Goal: Task Accomplishment & Management: Use online tool/utility

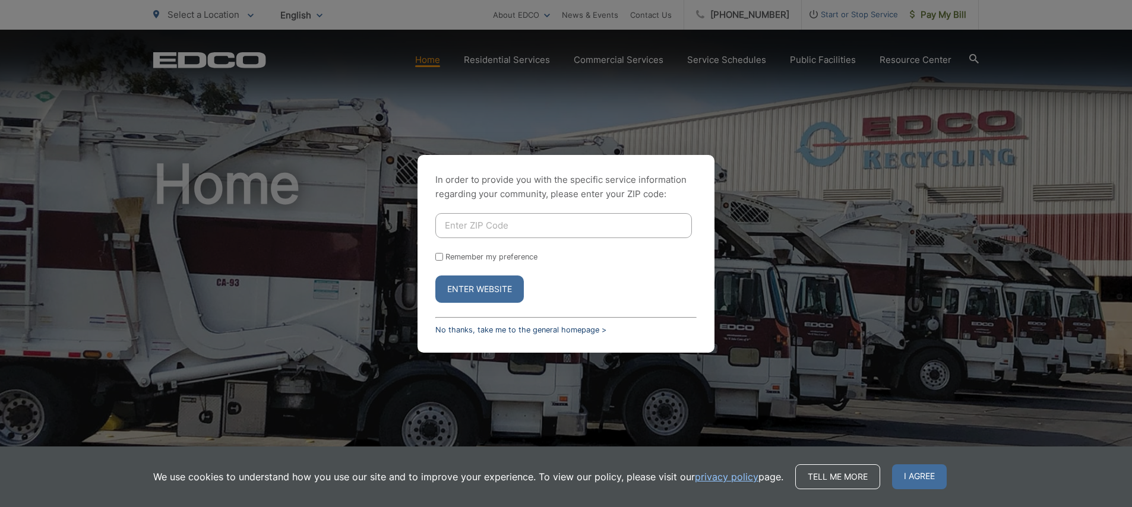
click at [545, 328] on link "No thanks, take me to the general homepage >" at bounding box center [520, 329] width 171 height 9
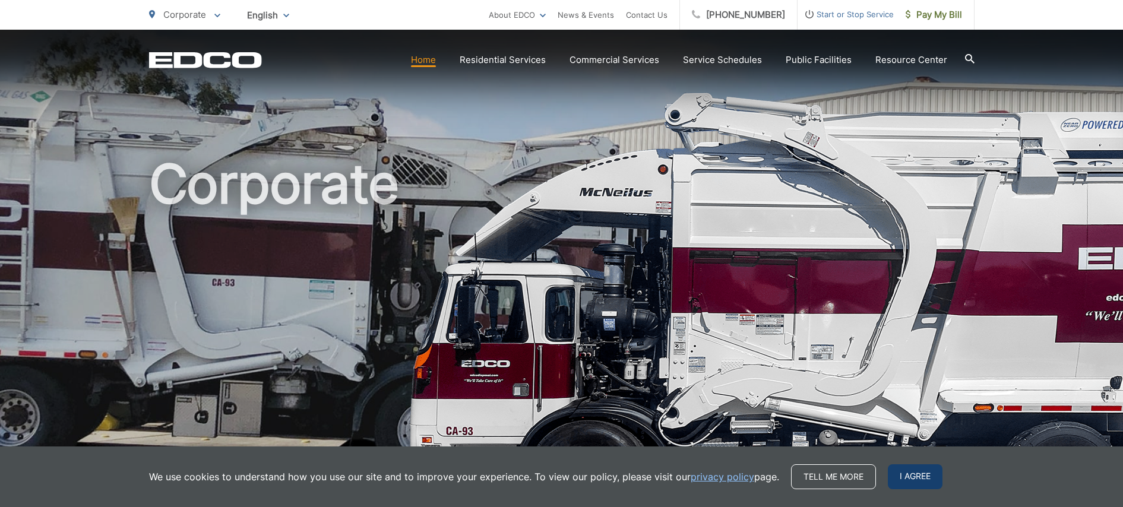
click at [918, 473] on span "I agree" at bounding box center [915, 476] width 55 height 25
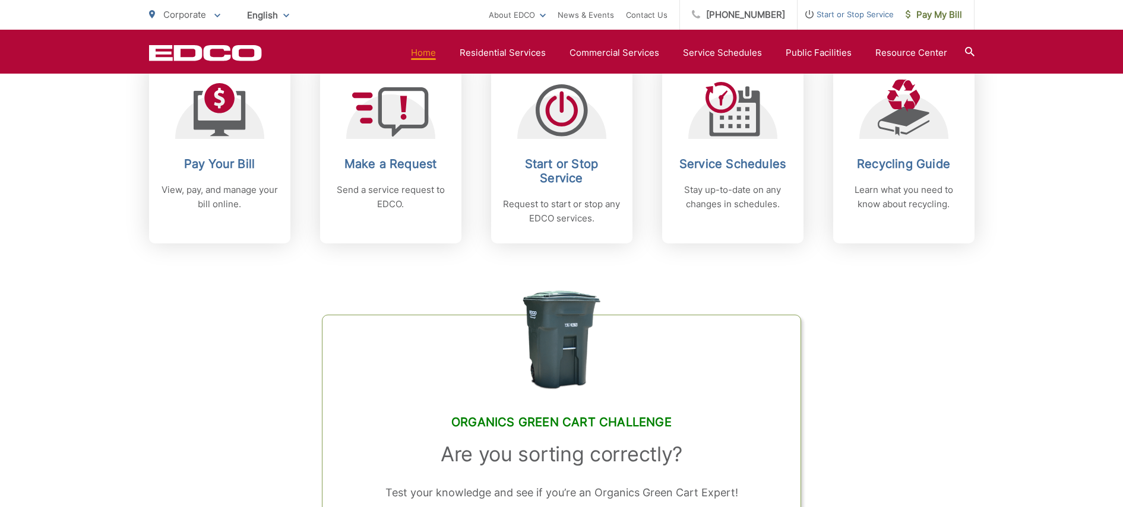
scroll to position [534, 0]
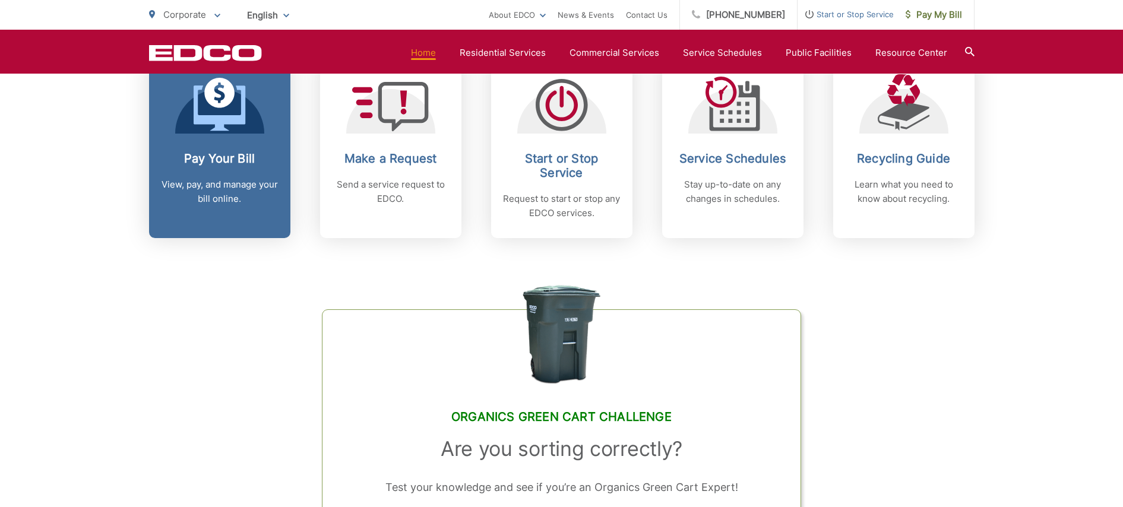
click at [200, 159] on h2 "Pay Your Bill" at bounding box center [220, 158] width 118 height 14
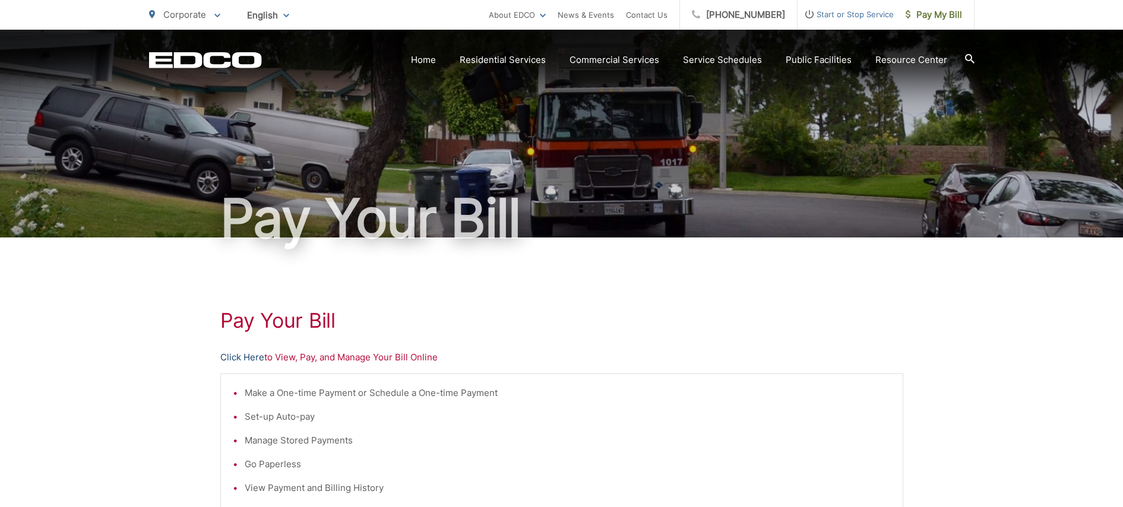
click at [236, 362] on link "Click Here" at bounding box center [242, 357] width 44 height 14
